Goal: Transaction & Acquisition: Obtain resource

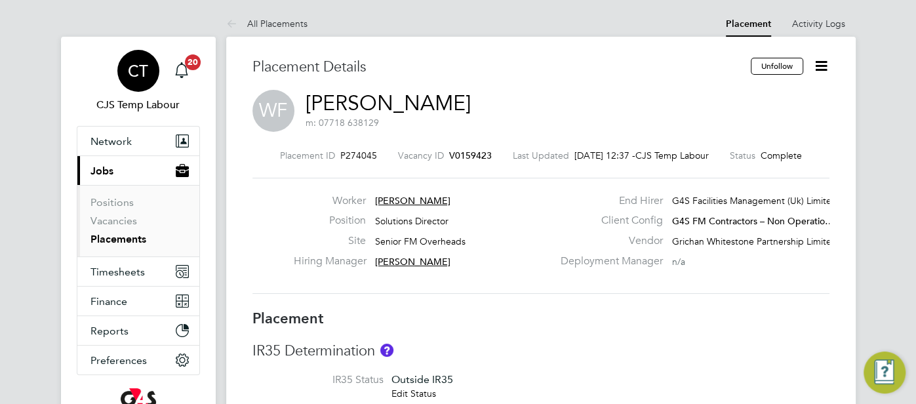
click at [131, 74] on span "CT" at bounding box center [138, 70] width 20 height 17
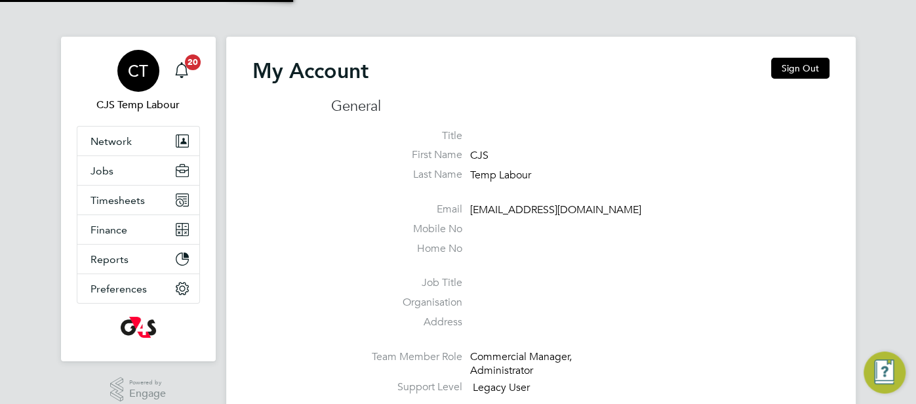
type input "cjs.templabour@uk.g4s.com"
click at [810, 66] on button "Sign Out" at bounding box center [800, 68] width 58 height 21
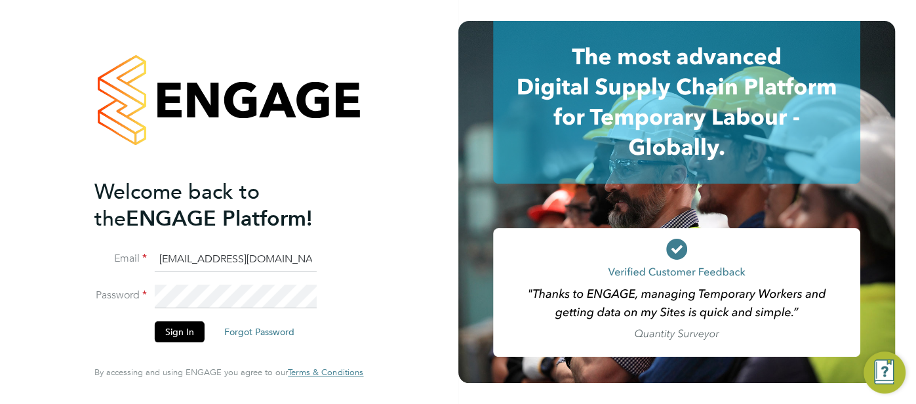
drag, startPoint x: 297, startPoint y: 264, endPoint x: 171, endPoint y: 261, distance: 126.6
click at [165, 261] on input "cjs.templabour@uk.g4s.com" at bounding box center [236, 260] width 162 height 24
type input "c"
type input "pts.templabour@uk.g4s.com"
click at [180, 332] on button "Sign In" at bounding box center [180, 331] width 50 height 21
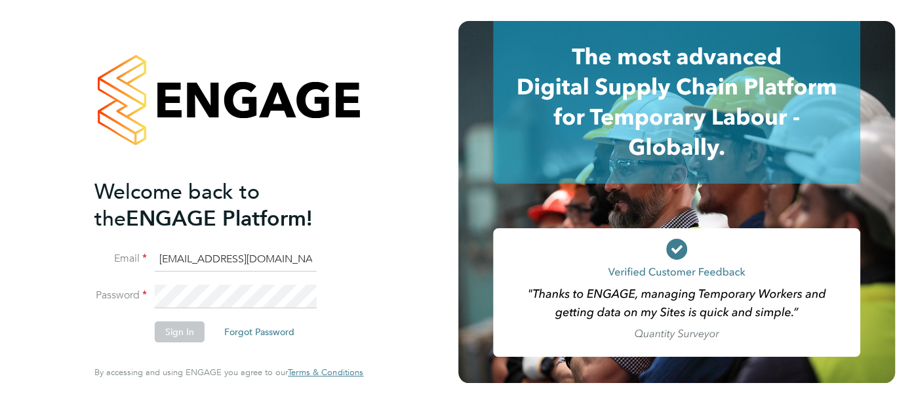
click at [268, 270] on input "cjs.ess@uk.g4s.com" at bounding box center [236, 260] width 162 height 24
type input "pts.templabour@uk.g4s.com"
click at [181, 337] on button "Sign In" at bounding box center [180, 331] width 50 height 21
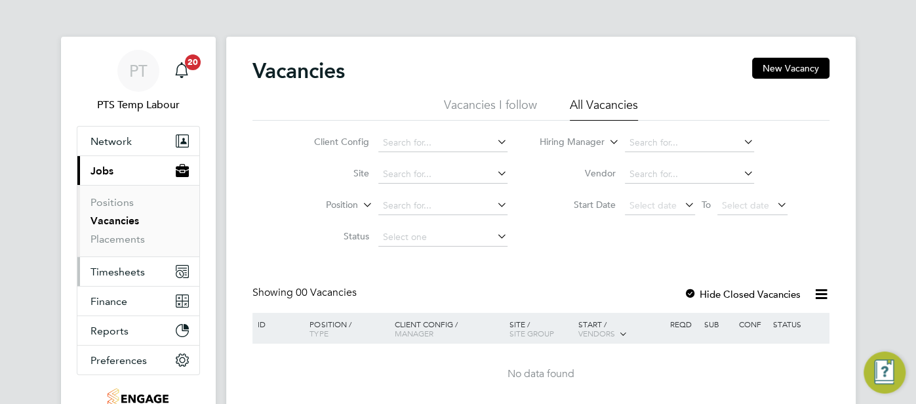
click at [123, 273] on span "Timesheets" at bounding box center [118, 272] width 54 height 12
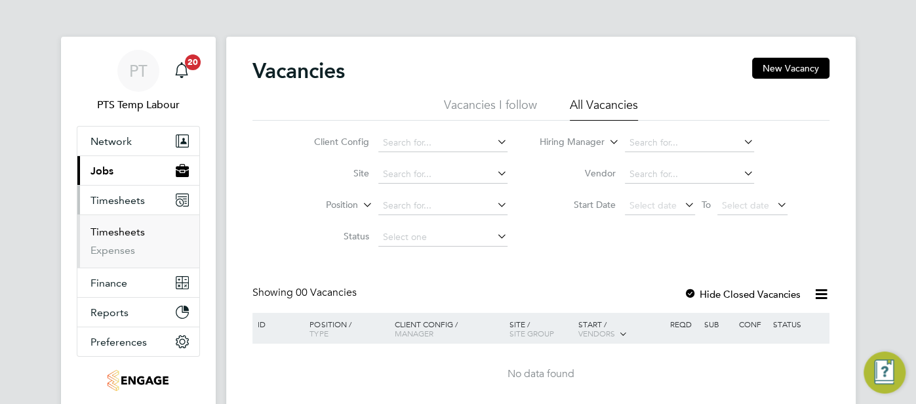
click at [117, 232] on link "Timesheets" at bounding box center [118, 232] width 54 height 12
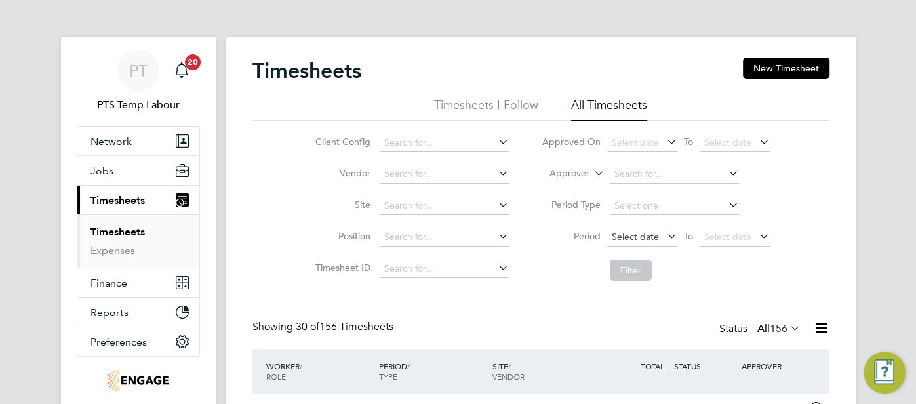
click at [627, 239] on span "Select date" at bounding box center [635, 237] width 47 height 12
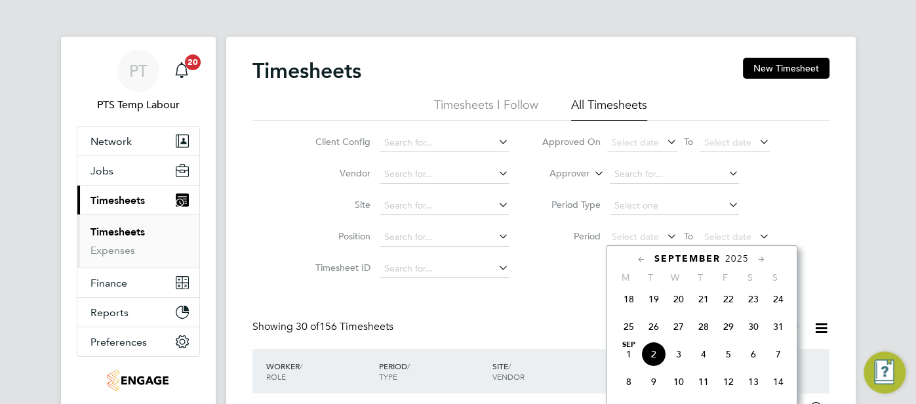
click at [620, 335] on span "25" at bounding box center [629, 326] width 25 height 25
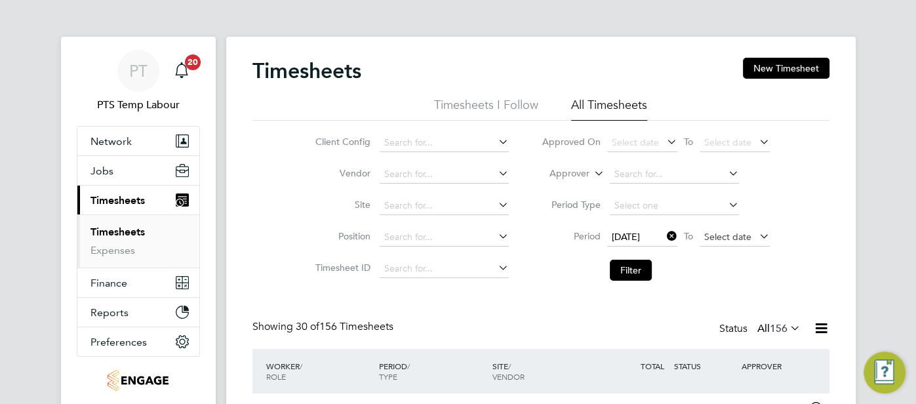
click at [718, 234] on span "Select date" at bounding box center [727, 237] width 47 height 12
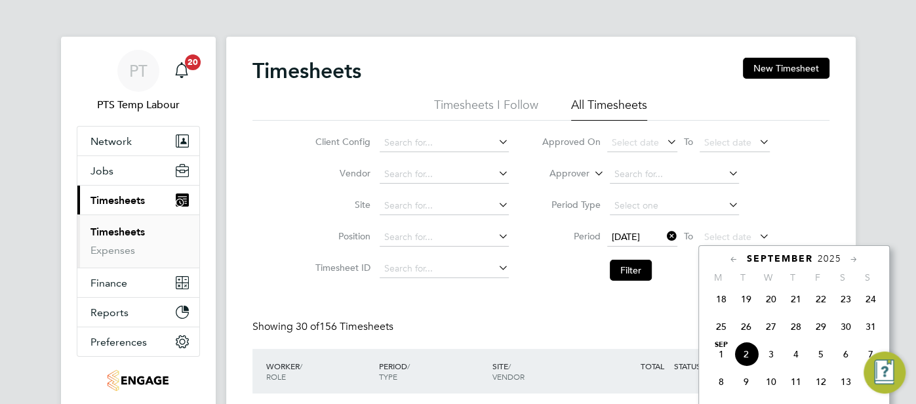
click at [867, 337] on span "31" at bounding box center [871, 326] width 25 height 25
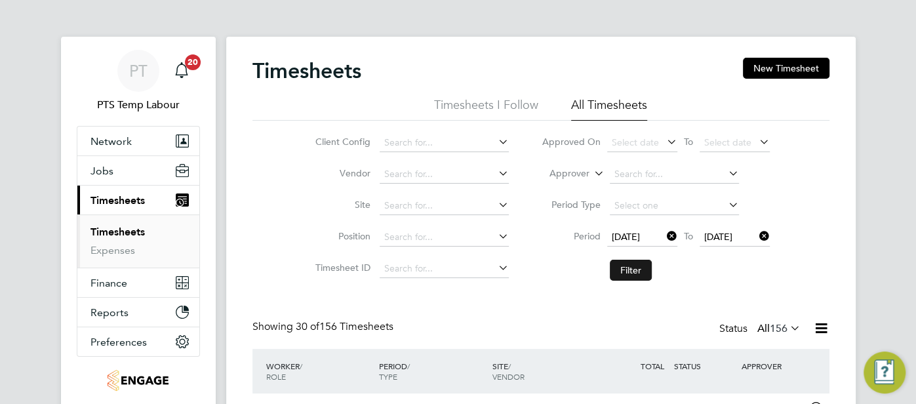
click at [634, 272] on button "Filter" at bounding box center [631, 270] width 42 height 21
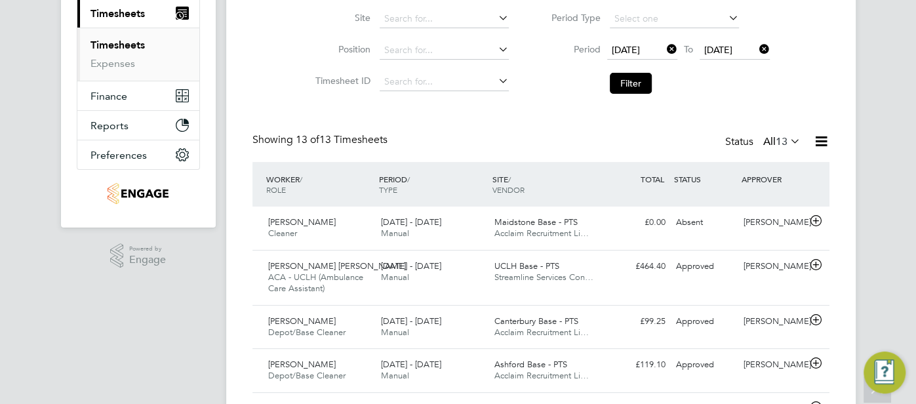
click at [823, 142] on icon at bounding box center [821, 141] width 16 height 16
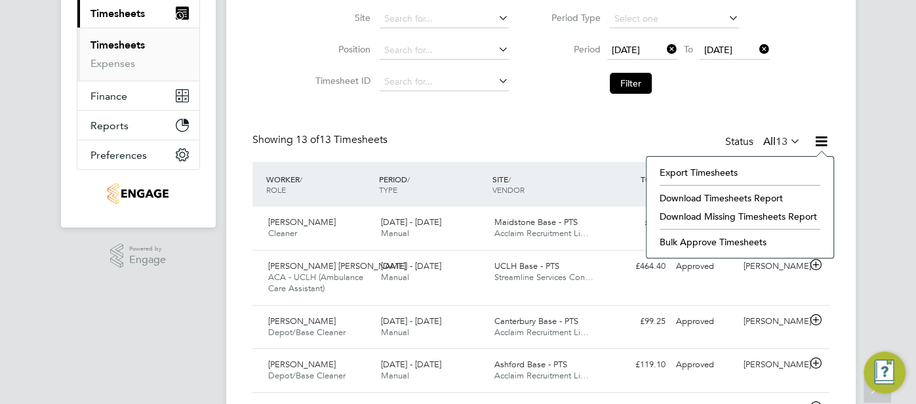
click at [762, 196] on li "Download Timesheets Report" at bounding box center [740, 198] width 174 height 18
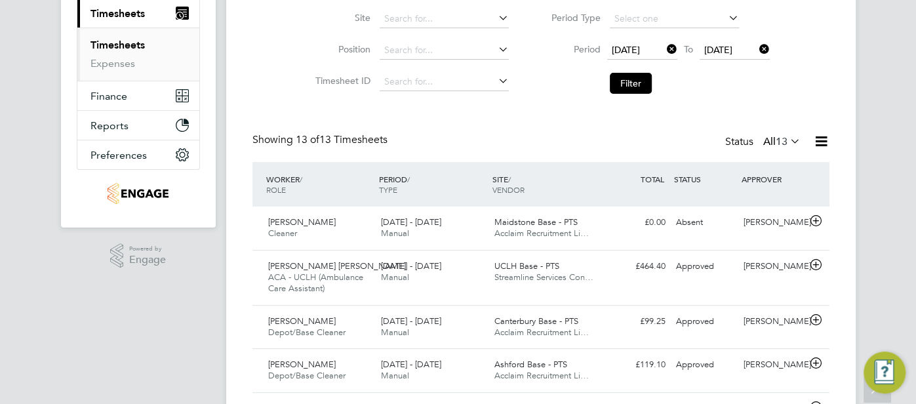
click at [664, 52] on icon at bounding box center [664, 49] width 0 height 18
click at [636, 50] on span "Select date" at bounding box center [635, 50] width 47 height 12
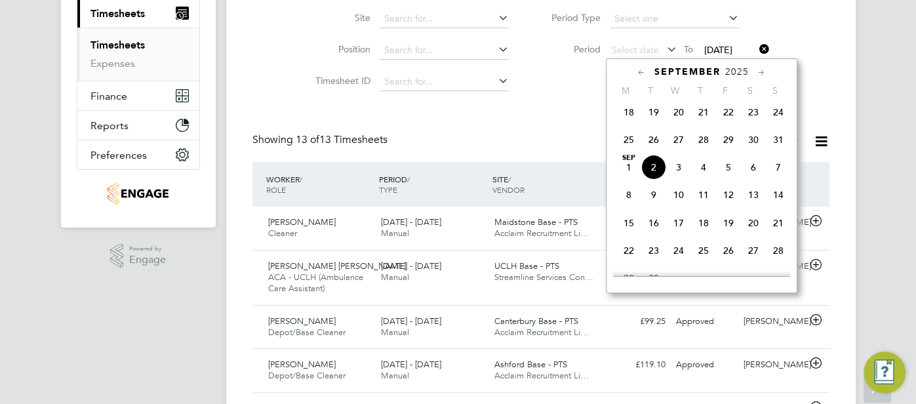
click at [641, 73] on icon at bounding box center [642, 73] width 12 height 14
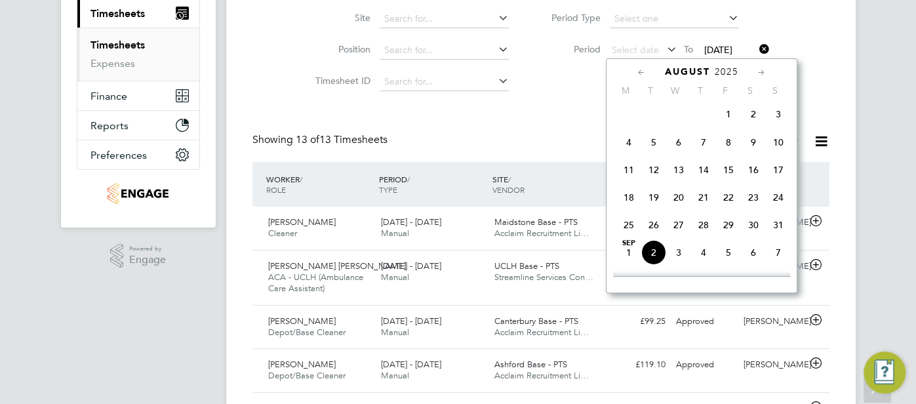
click at [641, 73] on icon at bounding box center [642, 73] width 12 height 14
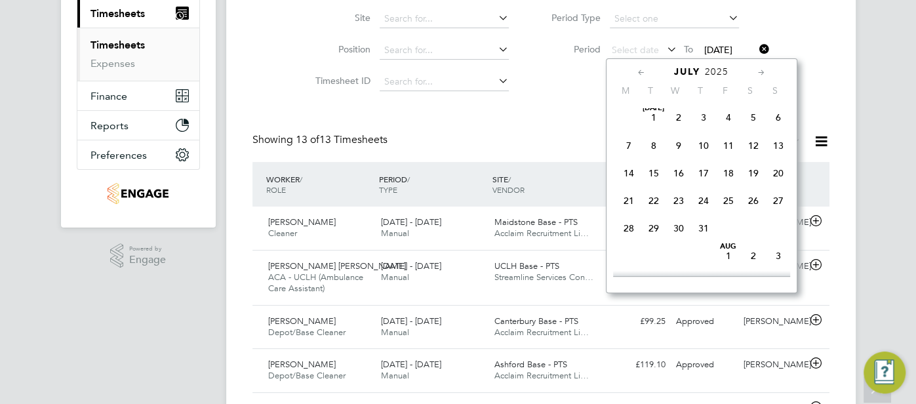
click at [641, 73] on icon at bounding box center [642, 73] width 12 height 14
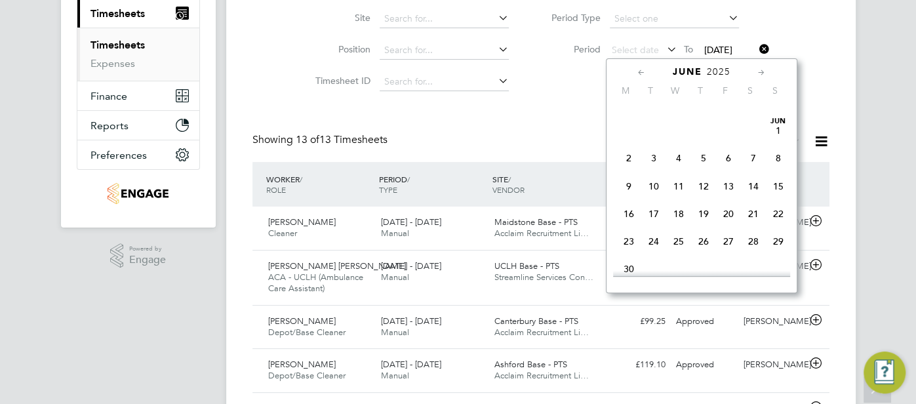
click at [628, 164] on span "2" at bounding box center [629, 158] width 25 height 25
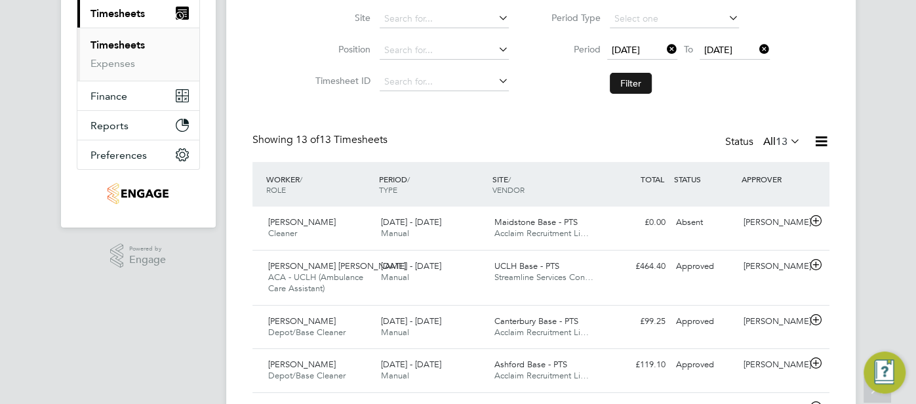
click at [628, 82] on button "Filter" at bounding box center [631, 83] width 42 height 21
click at [788, 144] on icon at bounding box center [788, 141] width 0 height 18
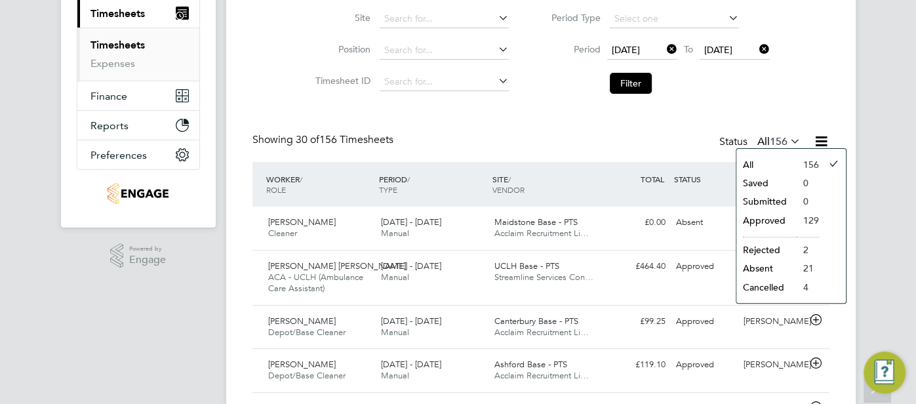
click at [779, 219] on li "Approved" at bounding box center [767, 220] width 60 height 18
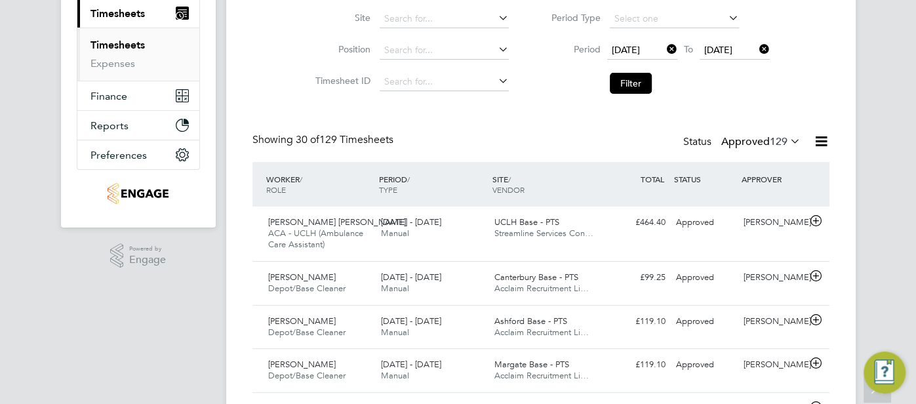
click at [822, 140] on icon at bounding box center [821, 141] width 16 height 16
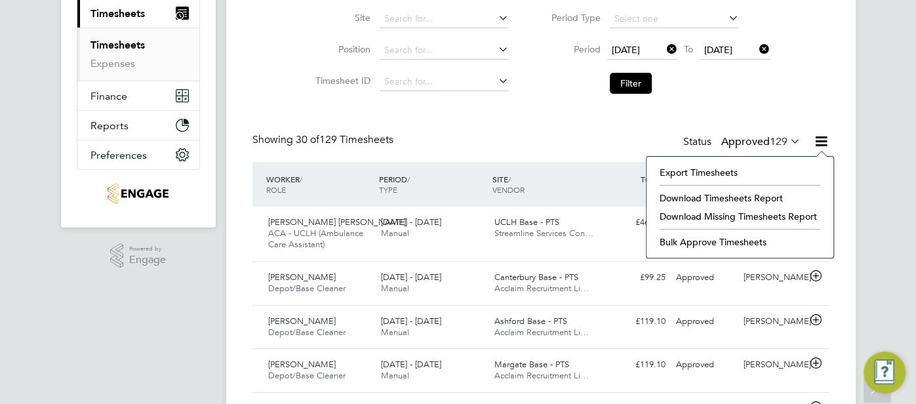
click at [769, 196] on li "Download Timesheets Report" at bounding box center [740, 198] width 174 height 18
